Goal: Contribute content: Add original content to the website for others to see

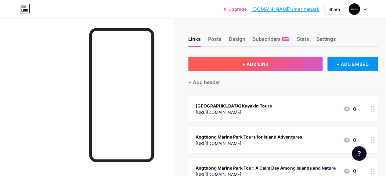
click at [229, 59] on button "+ ADD LINK" at bounding box center [255, 64] width 134 height 15
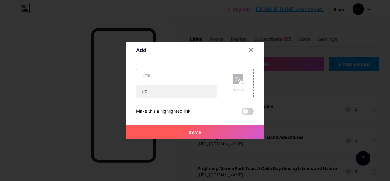
click at [161, 74] on input "text" at bounding box center [177, 75] width 80 height 12
paste input "Angthong Marine Park Rules and Regulations Guide"
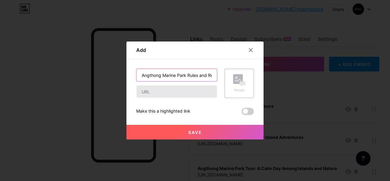
scroll to position [0, 33]
type input "Angthong Marine Park Rules and Regulations Guide"
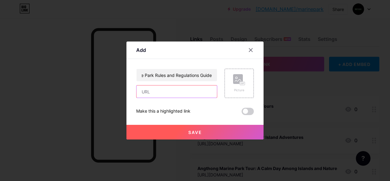
scroll to position [0, 0]
drag, startPoint x: 164, startPoint y: 92, endPoint x: 159, endPoint y: 92, distance: 4.6
click at [164, 92] on input "text" at bounding box center [177, 91] width 80 height 12
paste input "[URL][DOMAIN_NAME]"
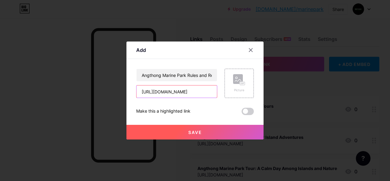
type input "[URL][DOMAIN_NAME]"
click at [210, 136] on button "Save" at bounding box center [195, 132] width 137 height 15
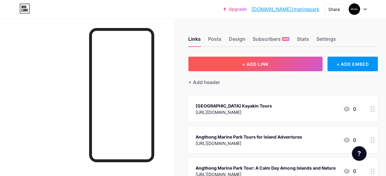
click at [226, 63] on button "+ ADD LINK" at bounding box center [255, 64] width 134 height 15
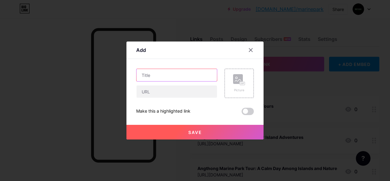
click at [159, 74] on input "text" at bounding box center [177, 75] width 80 height 12
paste input "[GEOGRAPHIC_DATA] Map: Your Complete Travel Guide"
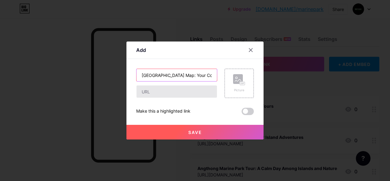
scroll to position [0, 43]
type input "[GEOGRAPHIC_DATA] Map: Your Complete Travel Guide"
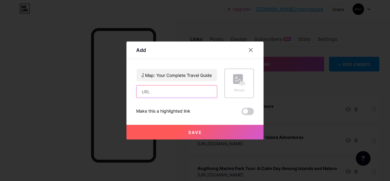
click at [169, 93] on input "text" at bounding box center [177, 91] width 80 height 12
paste input "[URL][DOMAIN_NAME]"
type input "[URL][DOMAIN_NAME]"
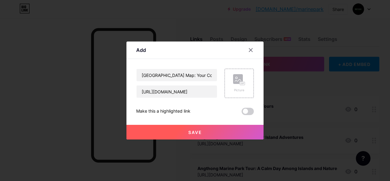
scroll to position [0, 0]
click at [234, 129] on button "Save" at bounding box center [195, 132] width 137 height 15
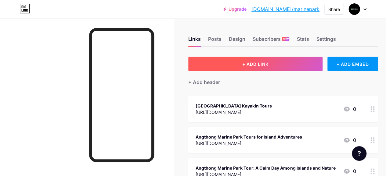
click at [238, 62] on button "+ ADD LINK" at bounding box center [255, 64] width 134 height 15
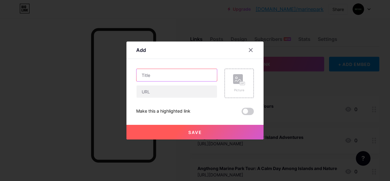
click at [178, 76] on input "text" at bounding box center [177, 75] width 80 height 12
paste input "Angthong Marine Park Wildlife Wonders"
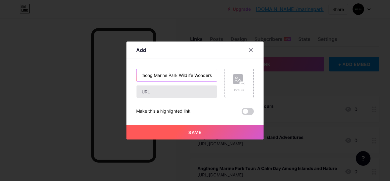
type input "Angthong Marine Park Wildlife Wonders"
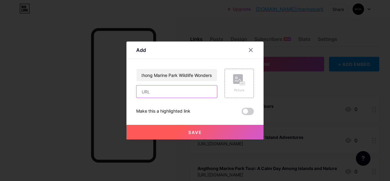
click at [186, 90] on input "text" at bounding box center [177, 91] width 80 height 12
paste input "[URL][DOMAIN_NAME]"
type input "[URL][DOMAIN_NAME]"
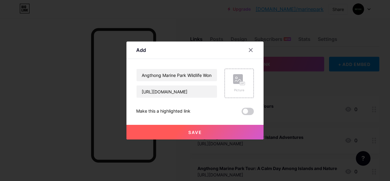
click at [207, 127] on button "Save" at bounding box center [195, 132] width 137 height 15
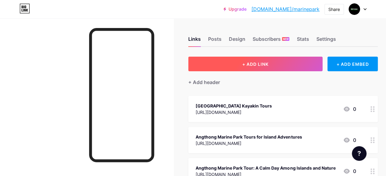
click at [228, 64] on button "+ ADD LINK" at bounding box center [255, 64] width 134 height 15
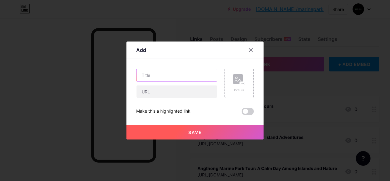
click at [195, 79] on input "text" at bounding box center [177, 75] width 80 height 12
paste input "Angthong Marine Park Ecology Wonders [DATE]"
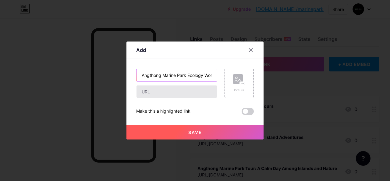
scroll to position [0, 24]
type input "Angthong Marine Park Ecology Wonders [DATE]"
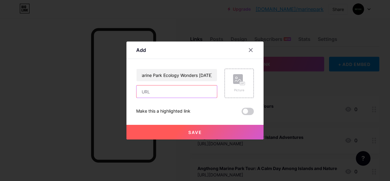
scroll to position [0, 0]
click at [199, 90] on input "text" at bounding box center [177, 91] width 80 height 12
paste input "[URL][DOMAIN_NAME]"
type input "[URL][DOMAIN_NAME]"
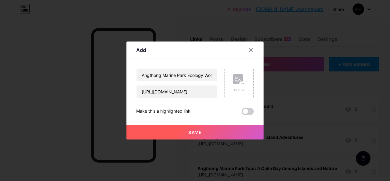
scroll to position [0, 0]
click at [223, 130] on button "Save" at bounding box center [195, 132] width 137 height 15
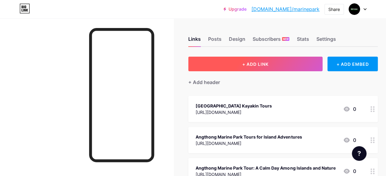
click at [199, 66] on button "+ ADD LINK" at bounding box center [255, 64] width 134 height 15
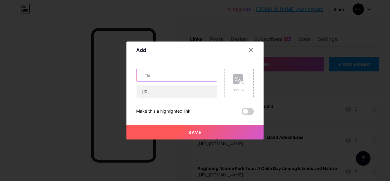
click at [151, 76] on input "text" at bounding box center [177, 75] width 80 height 12
paste input "Angthong Marine Park Wildlife Exploration Guide"
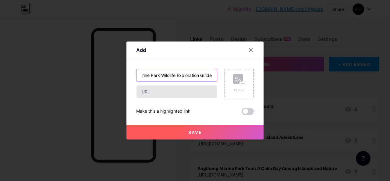
type input "Angthong Marine Park Wildlife Exploration Guide"
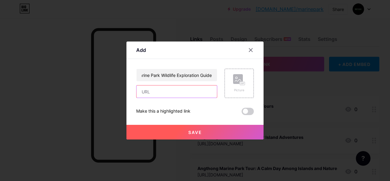
click at [166, 94] on input "text" at bounding box center [177, 91] width 80 height 12
paste input "[URL][DOMAIN_NAME]"
type input "[URL][DOMAIN_NAME]"
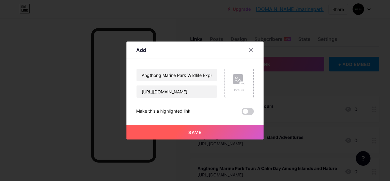
scroll to position [0, 0]
click at [212, 131] on button "Save" at bounding box center [195, 132] width 137 height 15
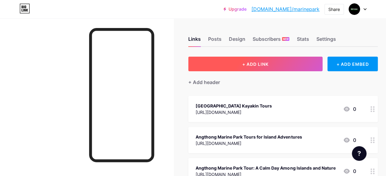
click at [229, 65] on button "+ ADD LINK" at bounding box center [255, 64] width 134 height 15
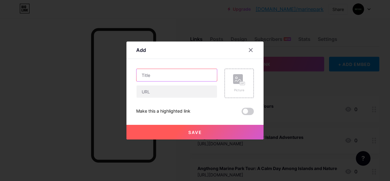
click at [181, 77] on input "text" at bounding box center [177, 75] width 80 height 12
paste input "Angthong Marine Park Ecology: Nature’s Living Wonder"
type input "Angthong Marine Park Ecology: Nature’s Living Wonder"
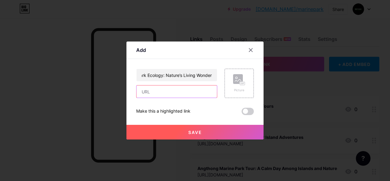
click at [187, 94] on input "text" at bounding box center [177, 91] width 80 height 12
paste input "[URL][DOMAIN_NAME]"
type input "[URL][DOMAIN_NAME]"
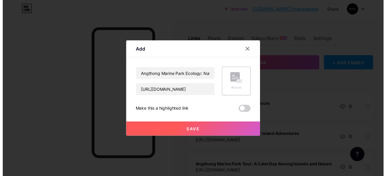
scroll to position [0, 0]
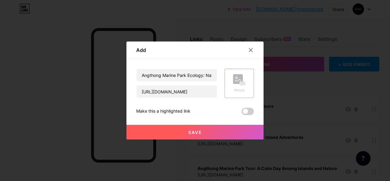
click at [205, 133] on button "Save" at bounding box center [195, 132] width 137 height 15
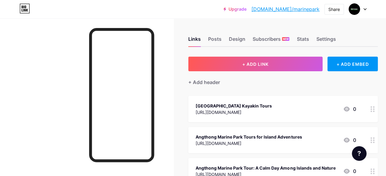
click at [298, 9] on link "[DOMAIN_NAME]/marinepark" at bounding box center [285, 8] width 68 height 7
